Goal: Obtain resource: Obtain resource

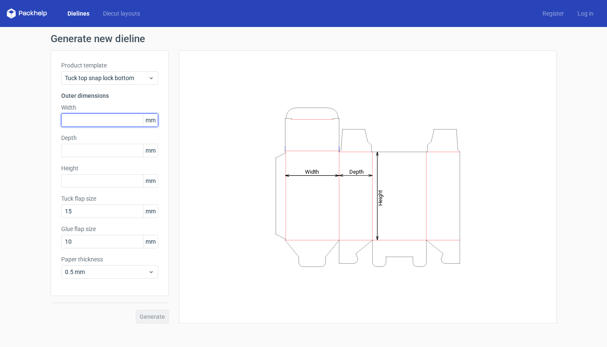
click at [87, 125] on input "text" at bounding box center [109, 121] width 97 height 14
type input "145"
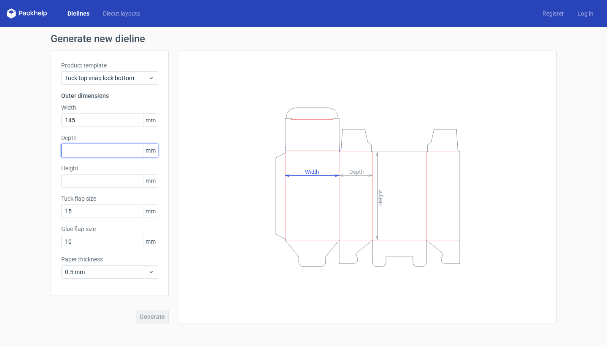
click at [77, 151] on input "text" at bounding box center [109, 151] width 97 height 14
type input "50"
type input "195"
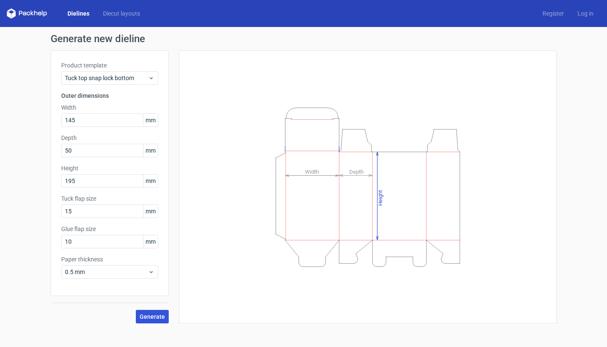
click at [154, 315] on span "Generate" at bounding box center [152, 317] width 25 height 6
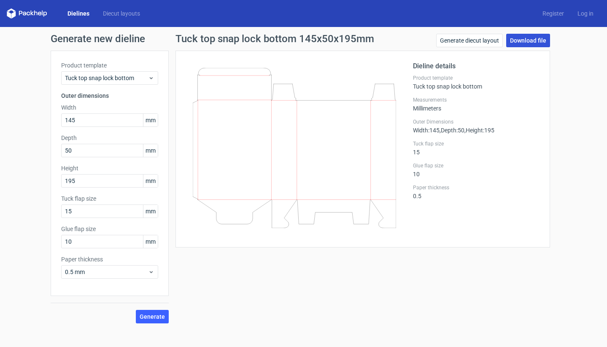
click at [530, 40] on link "Download file" at bounding box center [528, 41] width 44 height 14
click at [114, 77] on span "Tuck top snap lock bottom" at bounding box center [106, 78] width 83 height 8
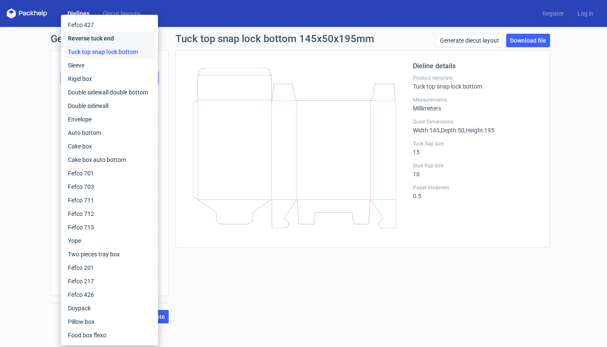
click at [108, 37] on div "Reverse tuck end" at bounding box center [110, 39] width 90 height 14
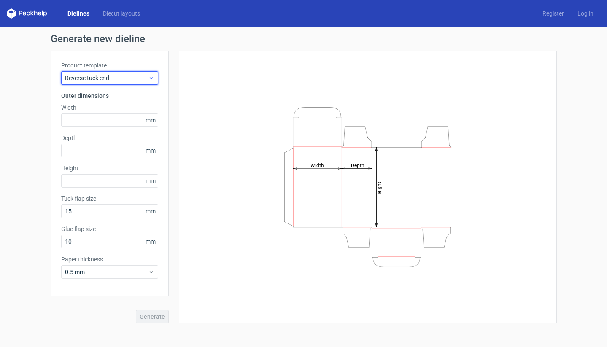
click at [96, 75] on span "Reverse tuck end" at bounding box center [106, 78] width 83 height 8
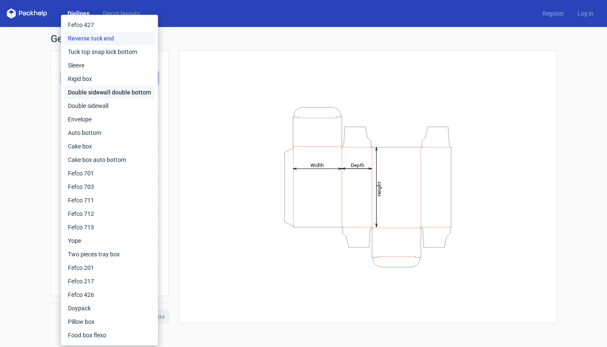
click at [103, 94] on div "Double sidewall double bottom" at bounding box center [110, 93] width 90 height 14
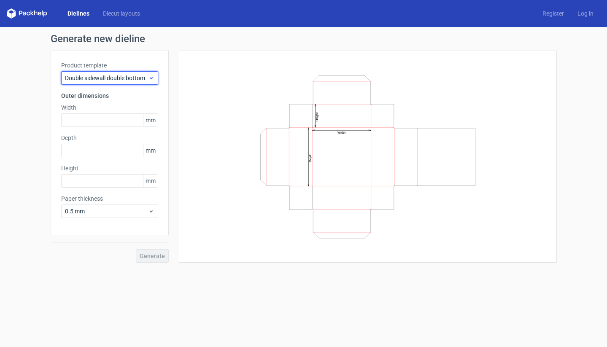
click at [96, 80] on span "Double sidewall double bottom" at bounding box center [106, 78] width 83 height 8
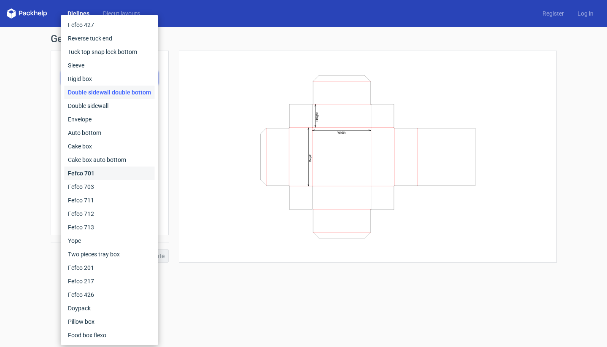
click at [87, 175] on div "Fefco 701" at bounding box center [110, 174] width 90 height 14
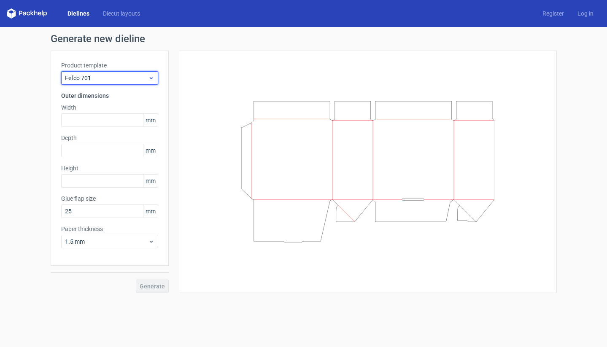
click at [100, 81] on span "Fefco 701" at bounding box center [106, 78] width 83 height 8
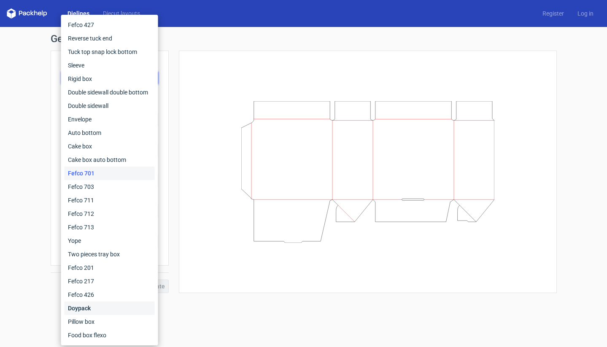
click at [74, 306] on div "Doypack" at bounding box center [110, 309] width 90 height 14
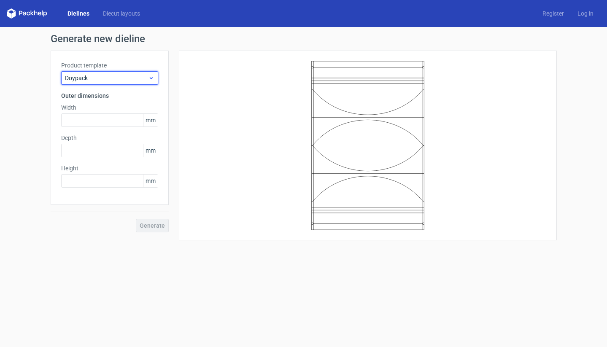
click at [114, 81] on span "Doypack" at bounding box center [106, 78] width 83 height 8
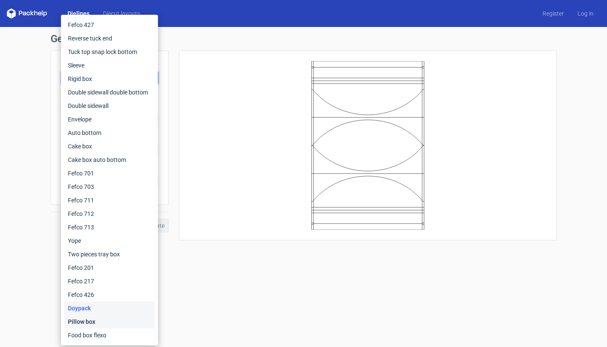
click at [94, 322] on div "Pillow box" at bounding box center [110, 322] width 90 height 14
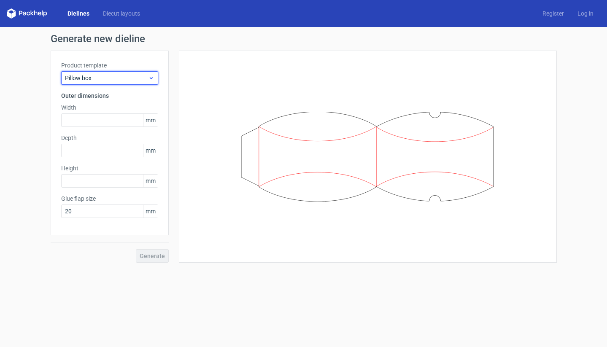
click at [125, 80] on span "Pillow box" at bounding box center [106, 78] width 83 height 8
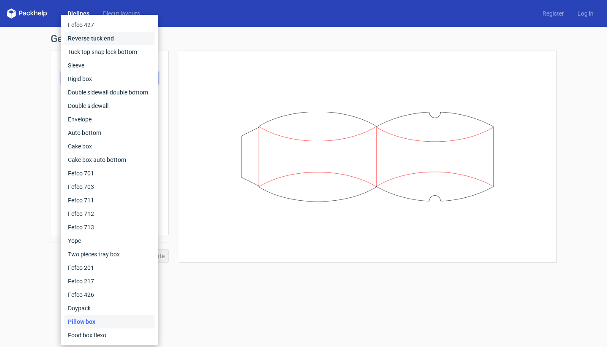
click at [118, 39] on div "Reverse tuck end" at bounding box center [110, 39] width 90 height 14
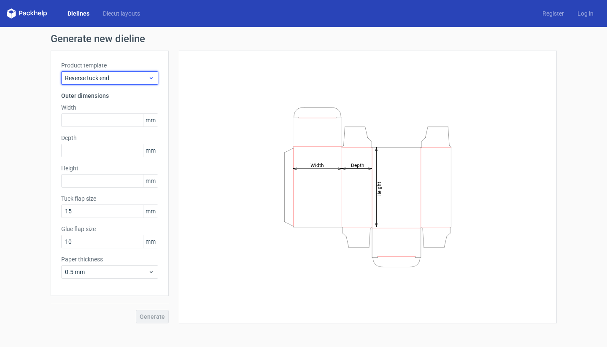
click at [110, 76] on span "Reverse tuck end" at bounding box center [106, 78] width 83 height 8
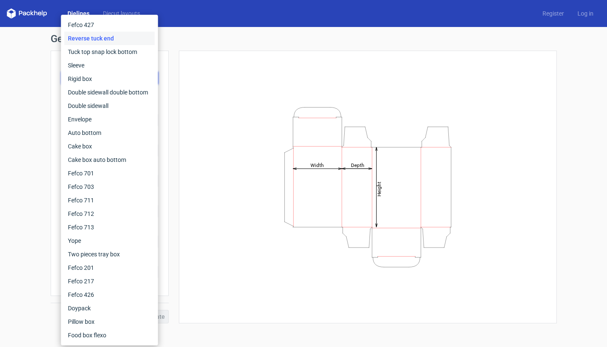
click at [19, 163] on div "Generate new dieline Product template Reverse tuck end Outer dimensions Width m…" at bounding box center [303, 178] width 607 height 303
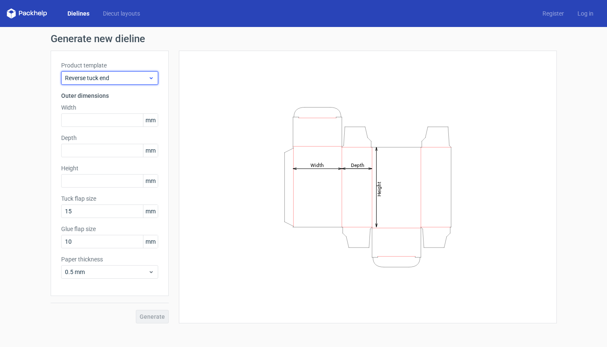
click at [84, 78] on span "Reverse tuck end" at bounding box center [106, 78] width 83 height 8
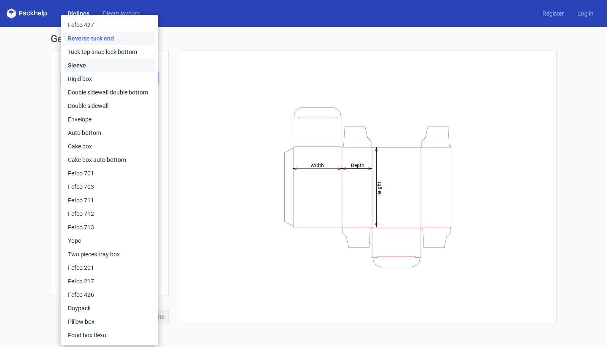
click at [79, 68] on div "Sleeve" at bounding box center [110, 66] width 90 height 14
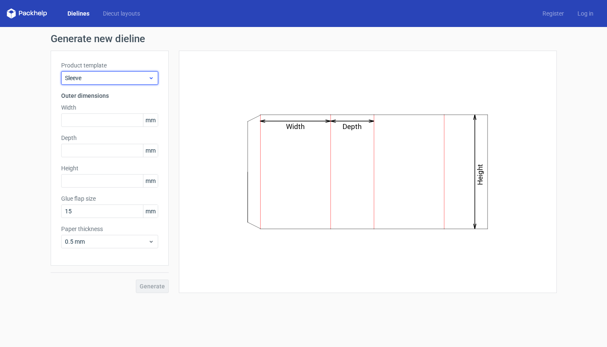
click at [83, 82] on div "Sleeve" at bounding box center [109, 78] width 97 height 14
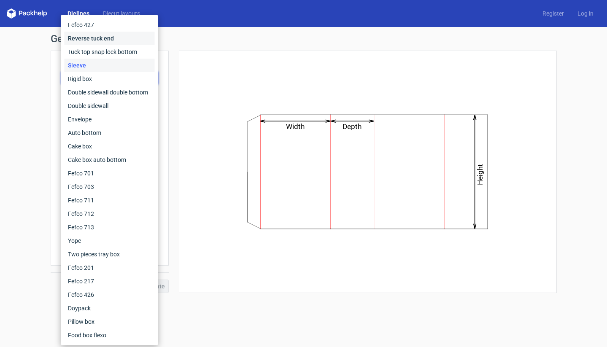
click at [85, 36] on div "Reverse tuck end" at bounding box center [110, 39] width 90 height 14
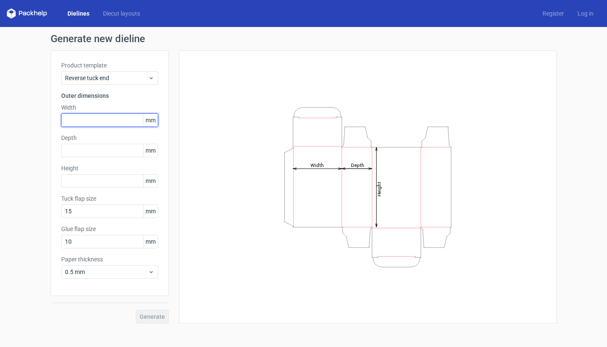
click at [83, 122] on input "text" at bounding box center [109, 121] width 97 height 14
type input "145"
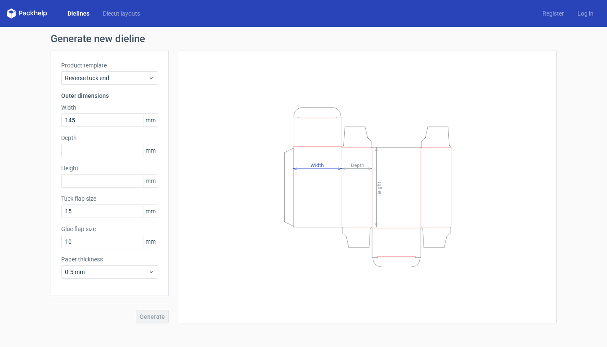
click at [150, 120] on span "mm" at bounding box center [150, 120] width 15 height 13
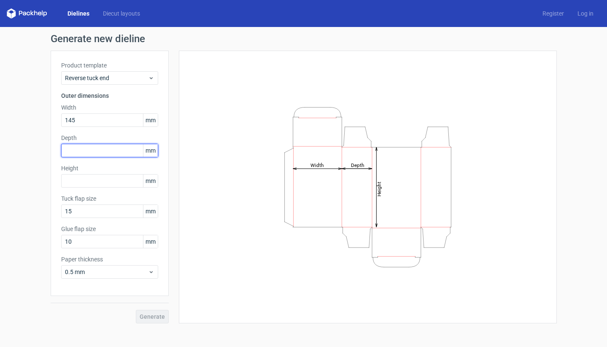
click at [73, 151] on input "text" at bounding box center [109, 151] width 97 height 14
type input "50"
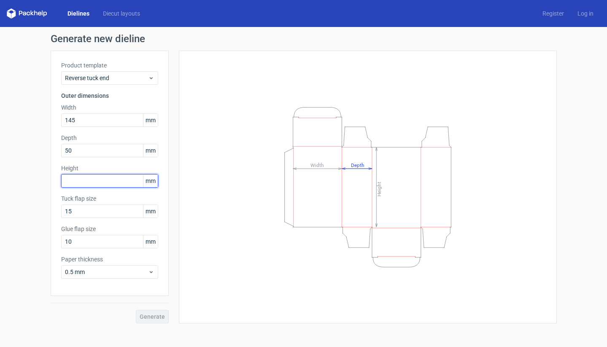
click at [77, 178] on input "text" at bounding box center [109, 181] width 97 height 14
type input "195"
click at [157, 318] on span "Generate" at bounding box center [152, 317] width 25 height 6
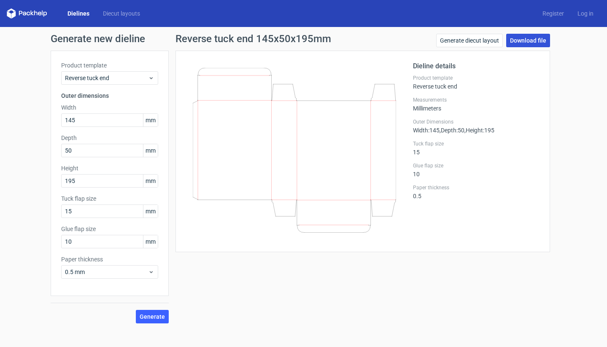
click at [527, 40] on link "Download file" at bounding box center [528, 41] width 44 height 14
click at [471, 38] on link "Generate diecut layout" at bounding box center [469, 41] width 67 height 14
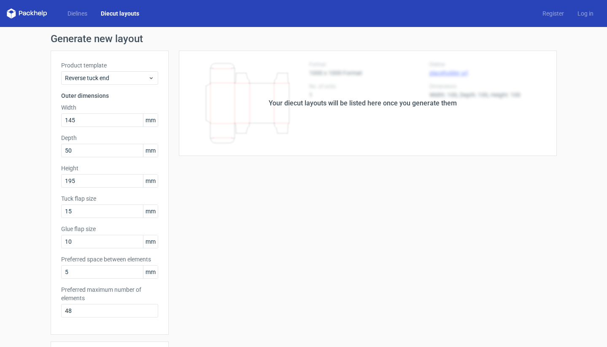
click at [383, 116] on div "Your diecut layouts will be listed here once you generate them" at bounding box center [363, 104] width 388 height 106
click at [101, 75] on span "Reverse tuck end" at bounding box center [106, 78] width 83 height 8
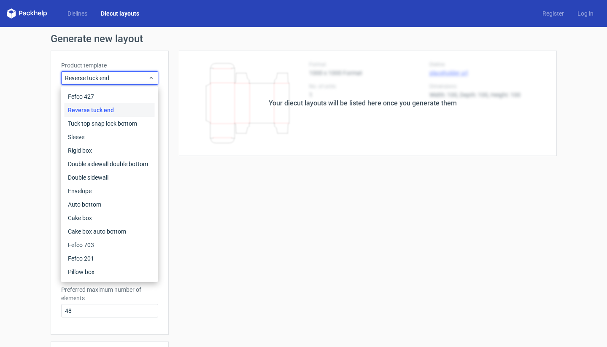
click at [15, 77] on div "Generate new layout Product template Reverse tuck end Outer dimensions Width 14…" at bounding box center [303, 271] width 607 height 488
